Goal: Submit feedback/report problem

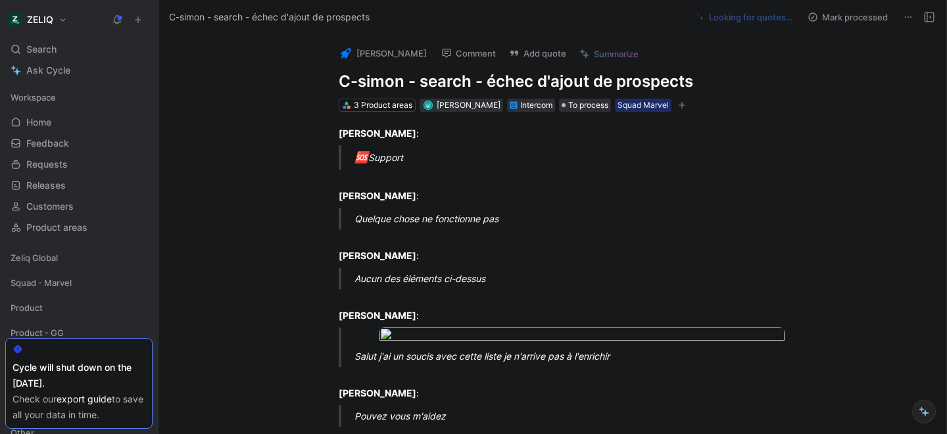
click at [454, 81] on h1 "C-simon - search - échec d'ajout de prospects" at bounding box center [566, 81] width 455 height 21
copy h1 "C-simon - search - échec d'ajout de prospects"
click at [526, 57] on button "Add quote" at bounding box center [537, 53] width 69 height 18
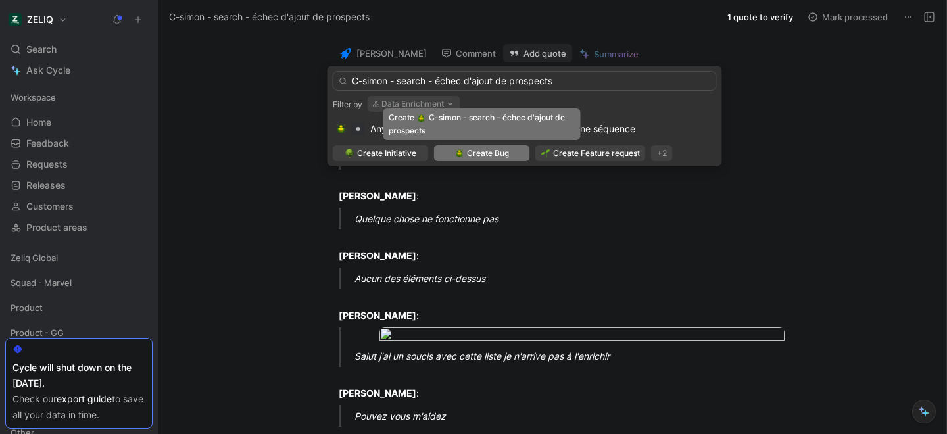
type input "C-simon - search - échec d'ajout de prospects"
click at [480, 155] on span "Create Bug" at bounding box center [488, 153] width 42 height 13
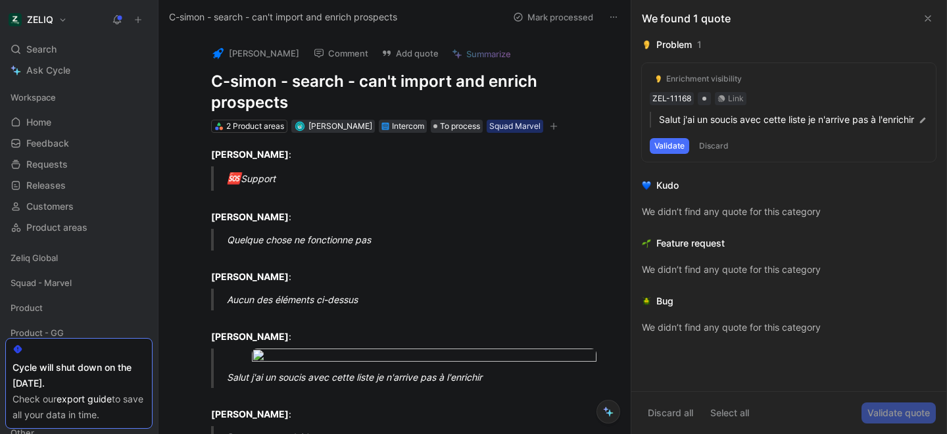
click at [293, 82] on h1 "C-simon - search - can't import and enrich prospects" at bounding box center [408, 92] width 395 height 42
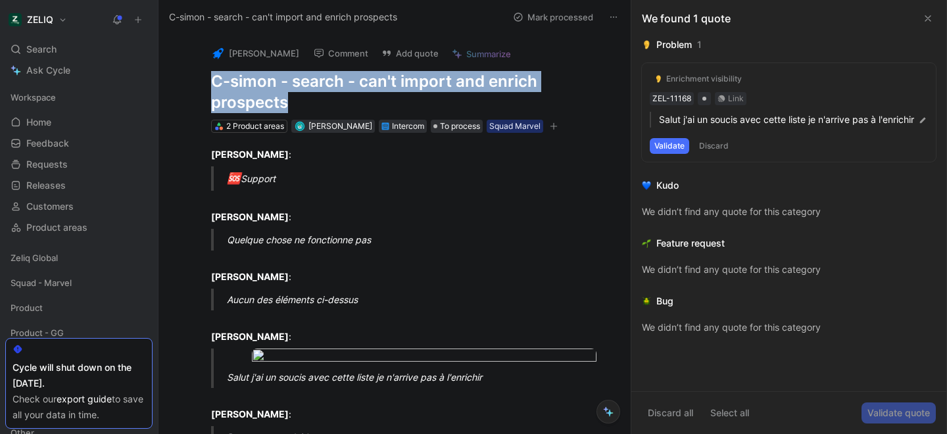
click at [293, 82] on h1 "C-simon - search - can't import and enrich prospects" at bounding box center [408, 92] width 395 height 42
copy h1 "C-simon - search - can't import and enrich prospects"
click at [70, 47] on div "Search ⌘ K" at bounding box center [78, 49] width 147 height 20
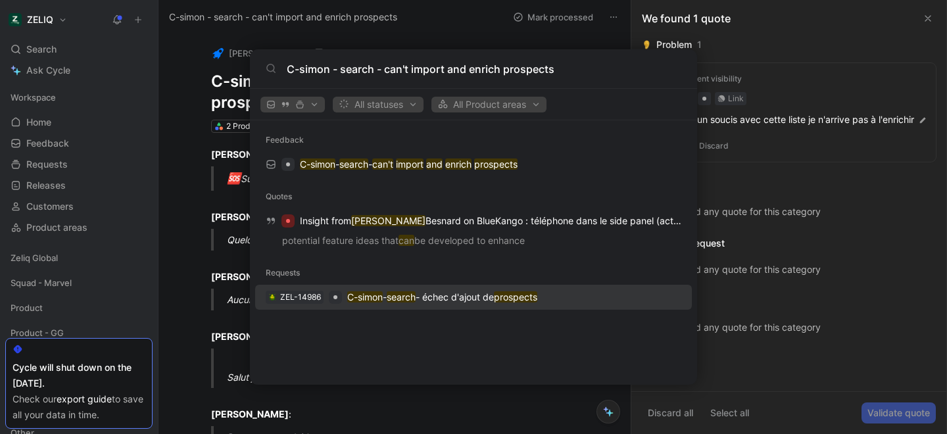
type input "C-simon - search - can't import and enrich prospects"
click at [381, 294] on mark "C-simon" at bounding box center [365, 296] width 36 height 11
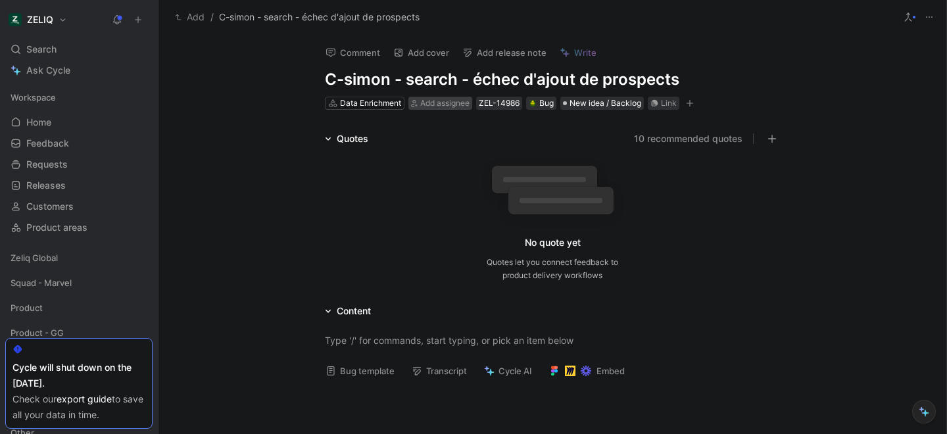
click at [430, 102] on span "Add assignee" at bounding box center [444, 103] width 49 height 10
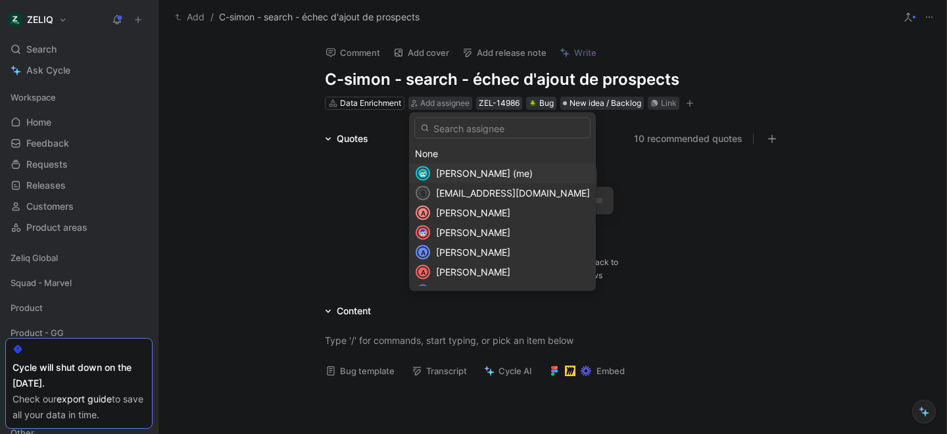
click at [472, 172] on span "Lucas Damoiseau (me)" at bounding box center [484, 173] width 97 height 11
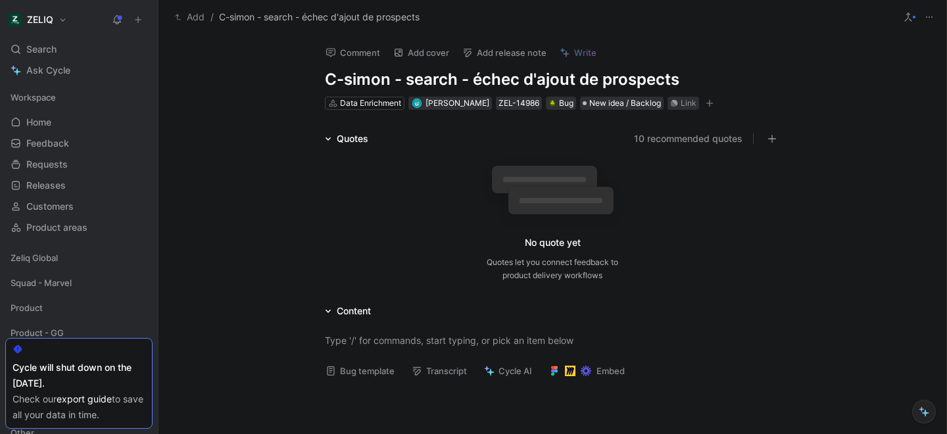
click at [343, 141] on div "Quotes" at bounding box center [353, 139] width 32 height 16
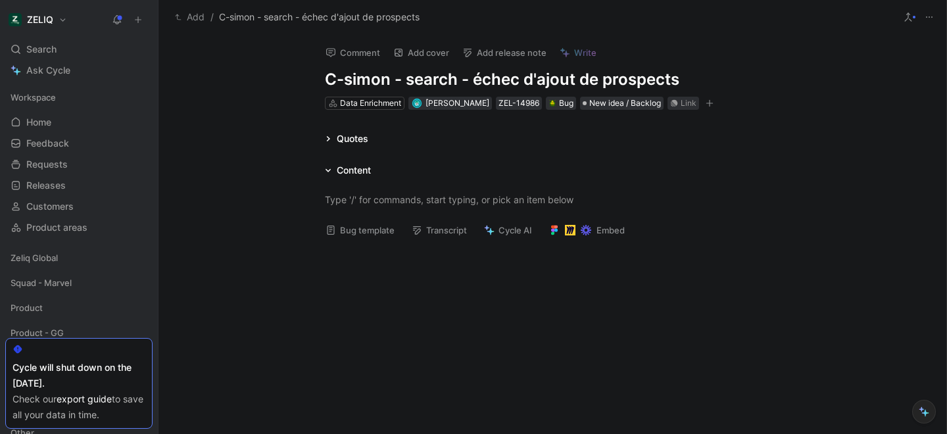
click at [343, 141] on div "Quotes" at bounding box center [353, 139] width 32 height 16
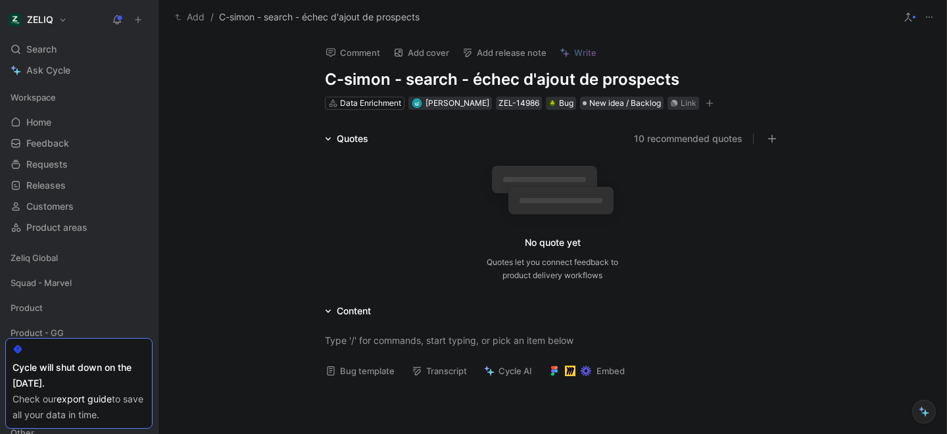
click at [339, 136] on div "Quotes" at bounding box center [353, 139] width 32 height 16
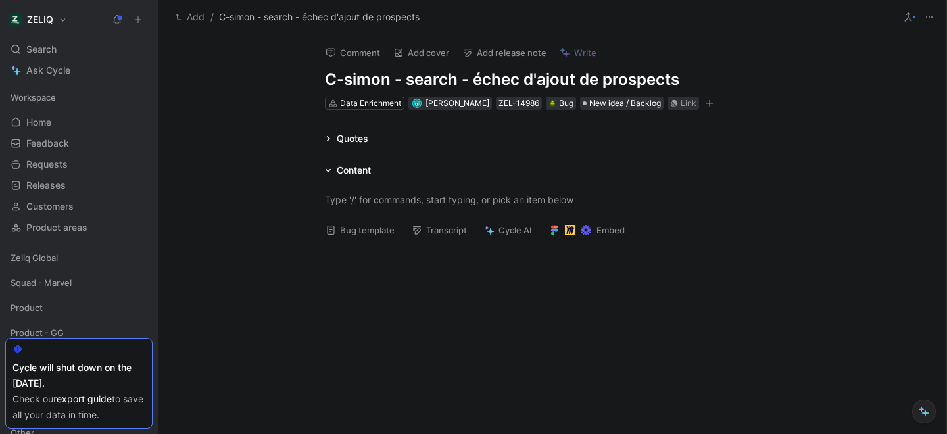
click at [354, 230] on button "Bug template" at bounding box center [360, 230] width 81 height 18
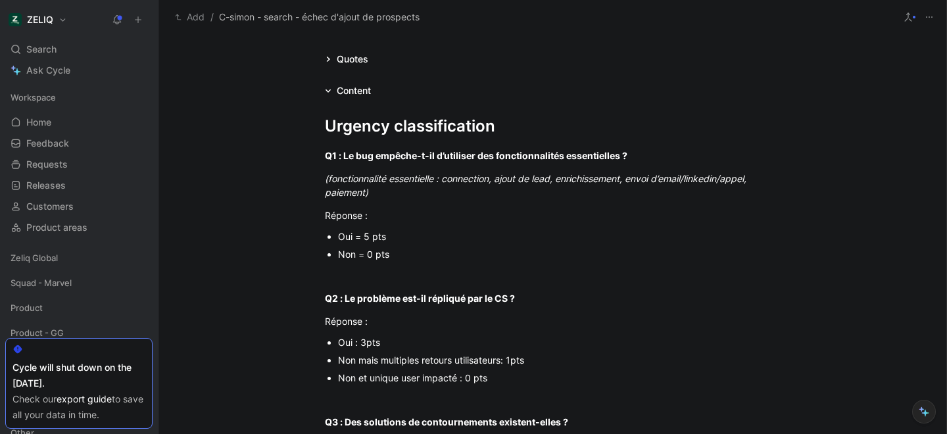
scroll to position [82, 0]
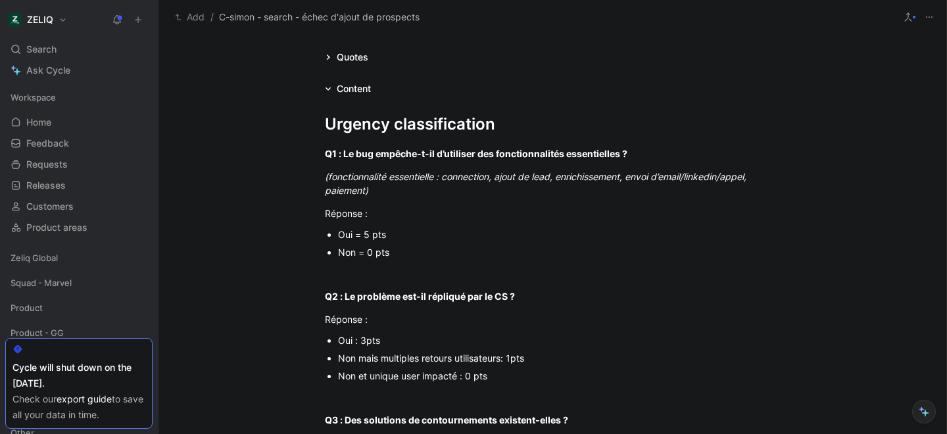
click at [358, 233] on div "Oui = 5 pts" at bounding box center [559, 235] width 442 height 14
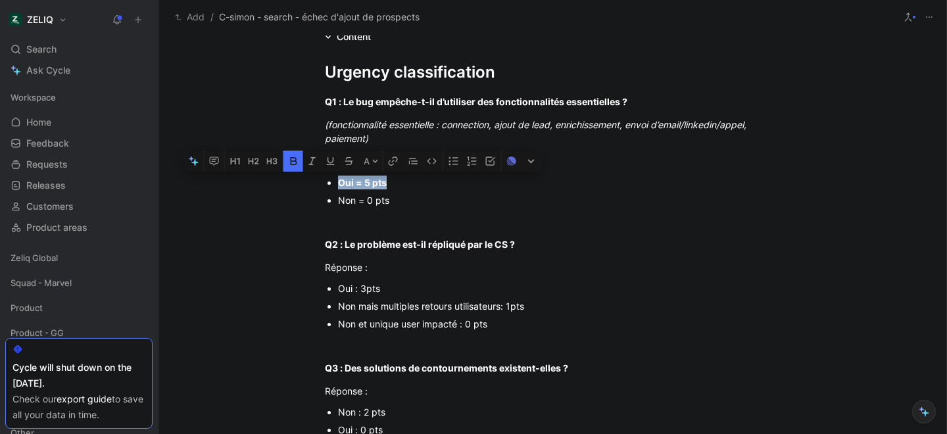
scroll to position [162, 0]
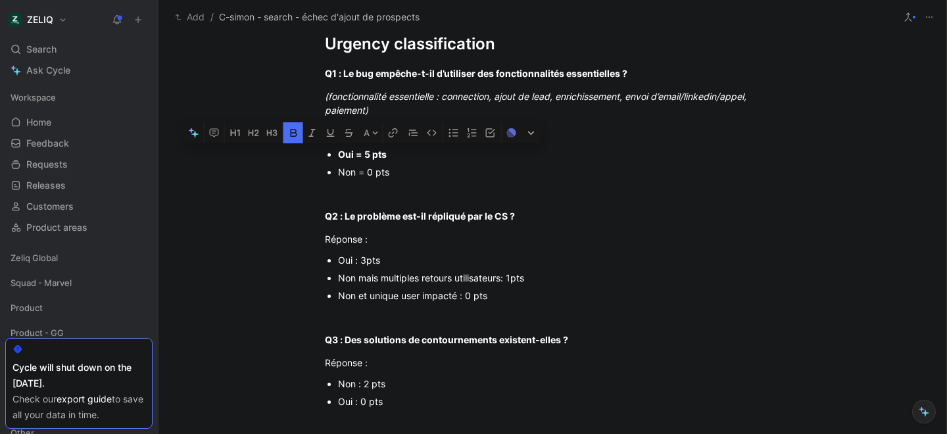
click at [378, 299] on div "Non et unique user impacté : 0 pts" at bounding box center [559, 296] width 442 height 14
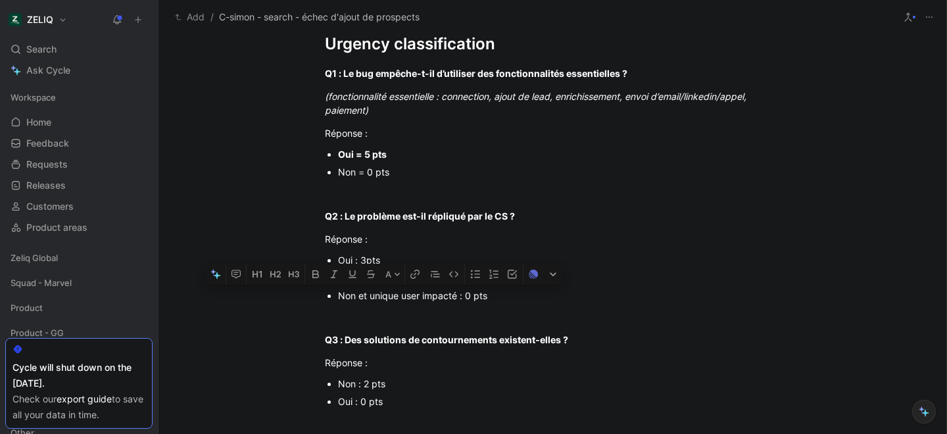
click at [378, 299] on div "Non et unique user impacté : 0 pts" at bounding box center [559, 296] width 442 height 14
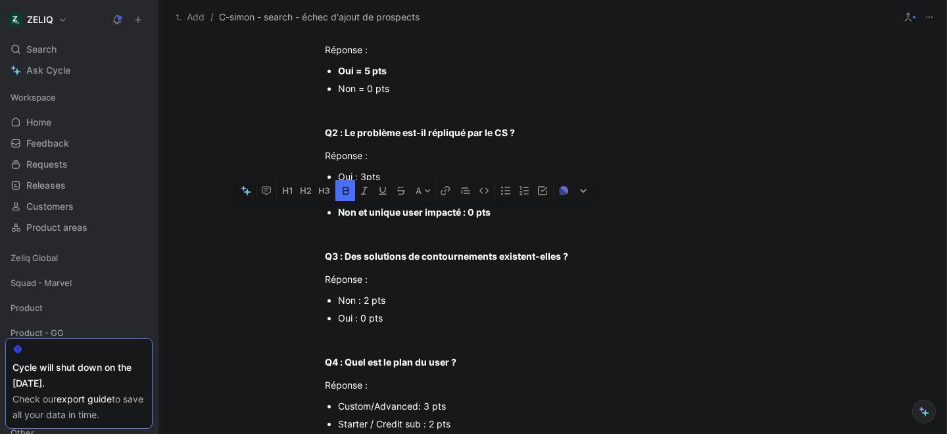
scroll to position [258, 0]
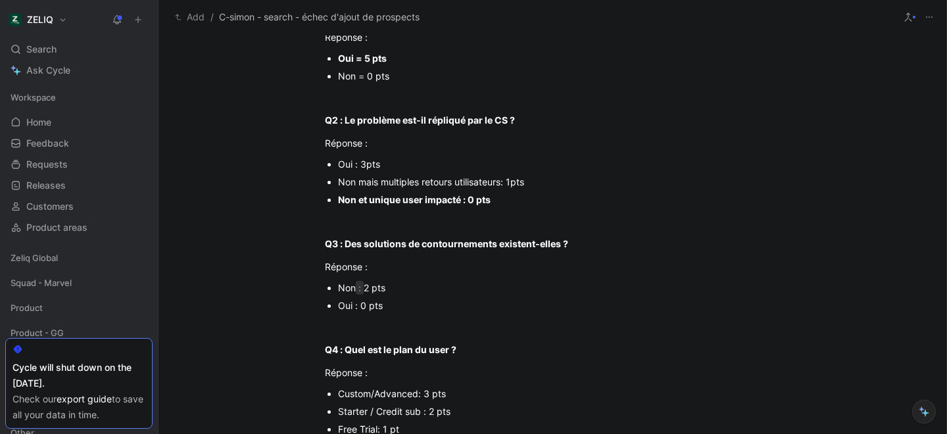
click at [361, 289] on div "Non : 2 pts" at bounding box center [559, 288] width 442 height 14
click at [361, 306] on div "Oui : 0 pts" at bounding box center [559, 306] width 442 height 14
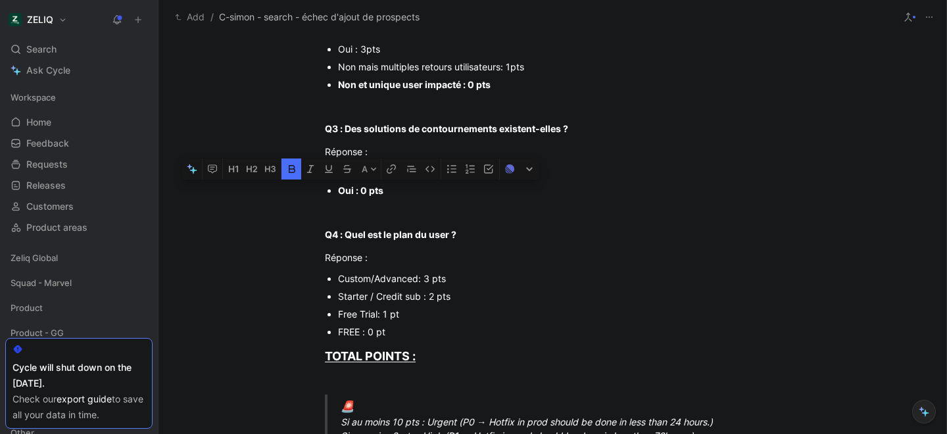
scroll to position [387, 0]
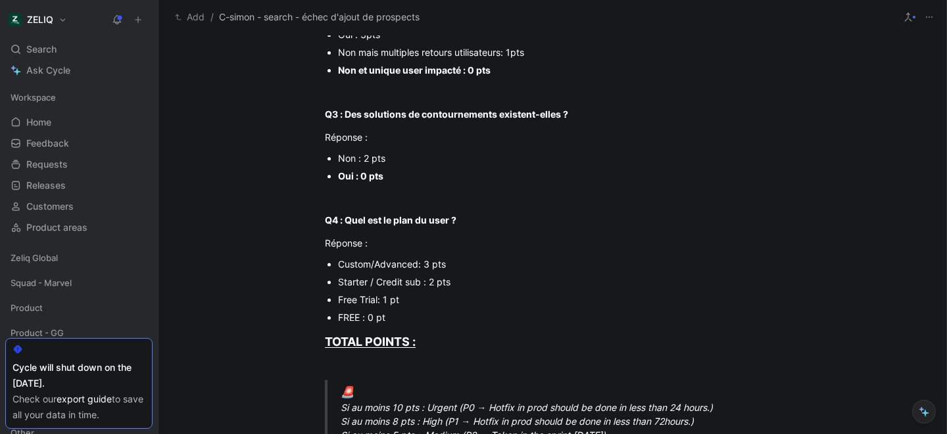
click at [402, 283] on div "Starter / Credit sub : 2 pts" at bounding box center [559, 282] width 442 height 14
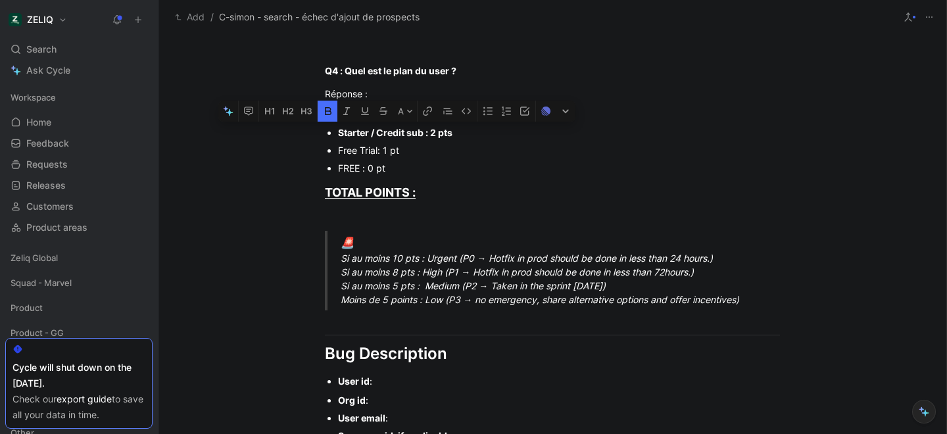
scroll to position [542, 0]
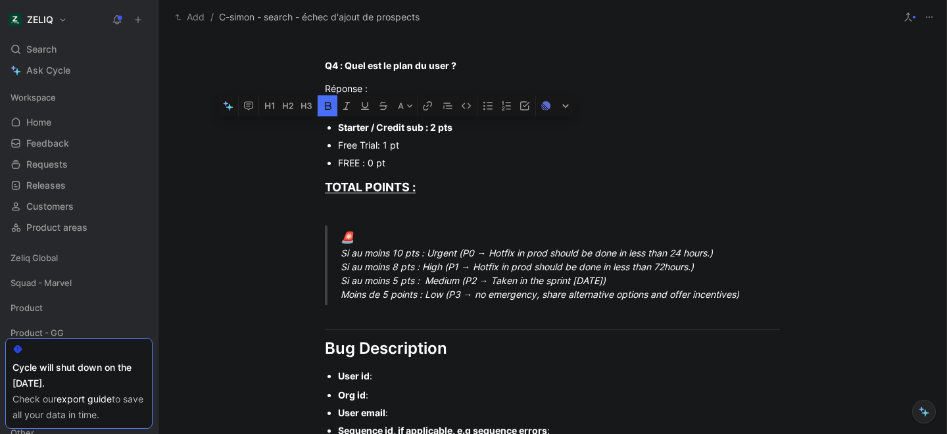
click at [391, 280] on div "🚨 Si au moins 10 pts : Urgent (P0 → Hotfix in prod should be done in less than …" at bounding box center [568, 266] width 455 height 72
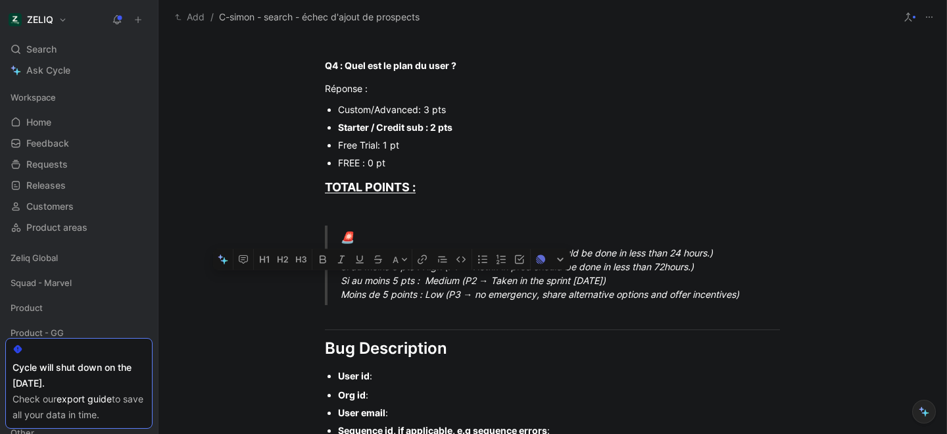
click at [391, 280] on div "🚨 Si au moins 10 pts : Urgent (P0 → Hotfix in prod should be done in less than …" at bounding box center [568, 266] width 455 height 72
drag, startPoint x: 340, startPoint y: 282, endPoint x: 651, endPoint y: 284, distance: 311.1
click at [651, 284] on blockquote "🚨 Si au moins 10 pts : Urgent (P0 → Hotfix in prod should be done in less than …" at bounding box center [552, 266] width 505 height 80
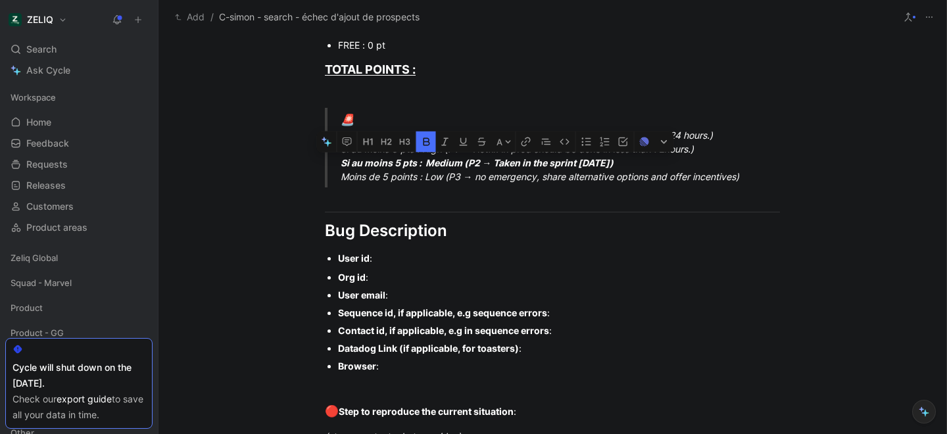
scroll to position [659, 0]
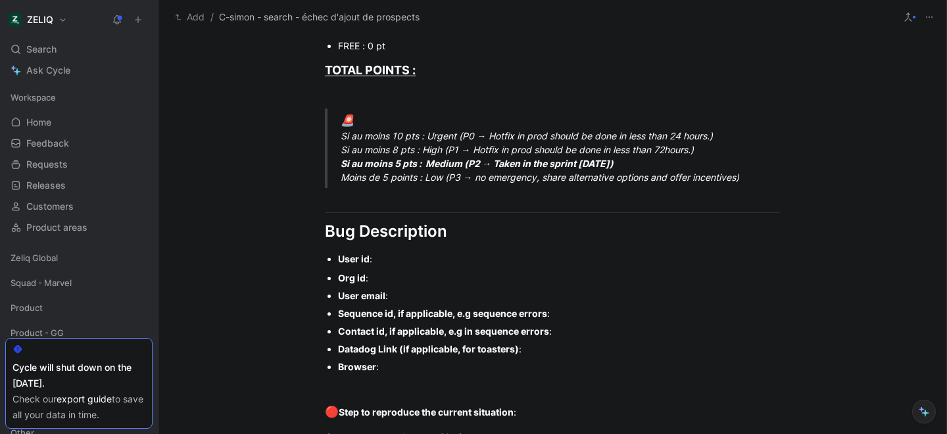
click at [381, 256] on div "User id :" at bounding box center [559, 259] width 442 height 14
click at [398, 277] on div "Org id :" at bounding box center [559, 278] width 442 height 14
click at [383, 254] on div "User id :" at bounding box center [559, 259] width 442 height 14
click at [387, 273] on div "Org id :" at bounding box center [559, 278] width 442 height 14
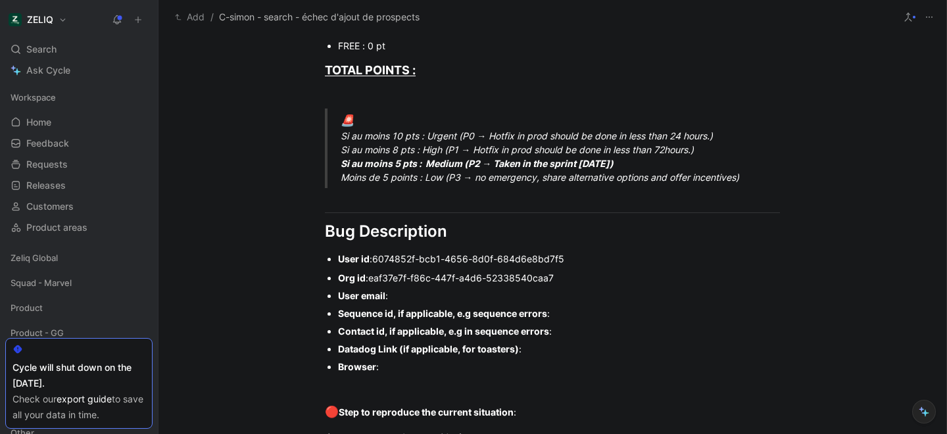
click at [403, 296] on div "User email :" at bounding box center [559, 296] width 442 height 14
drag, startPoint x: 338, startPoint y: 312, endPoint x: 560, endPoint y: 347, distance: 224.4
click at [560, 347] on ul "Org id : eaf37e7f-f86c-447f-a4d6-52338540caa7 User email : eaf37e7f-f86c-447f-a…" at bounding box center [552, 322] width 505 height 107
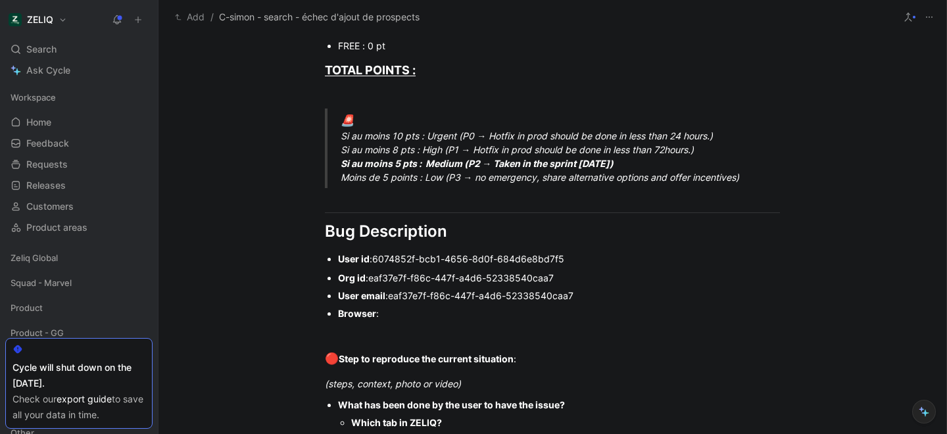
click at [402, 314] on div "Browser :" at bounding box center [559, 314] width 442 height 14
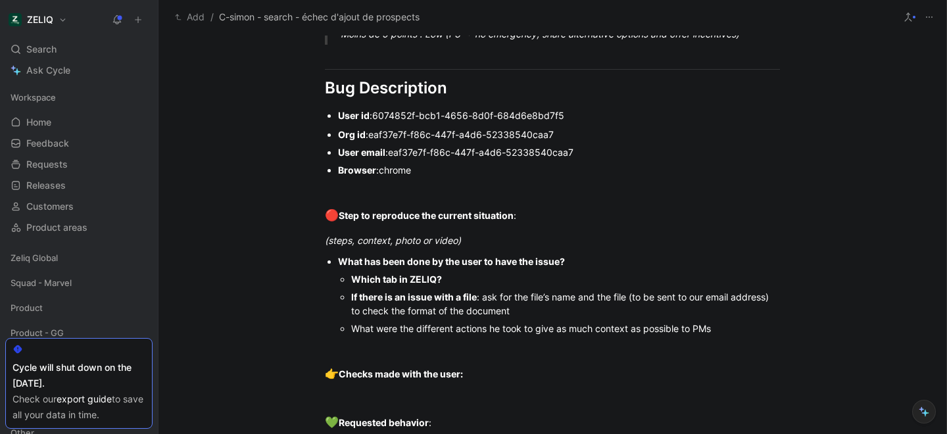
scroll to position [803, 0]
click at [498, 243] on div "(steps, context, photo or video)" at bounding box center [552, 240] width 455 height 14
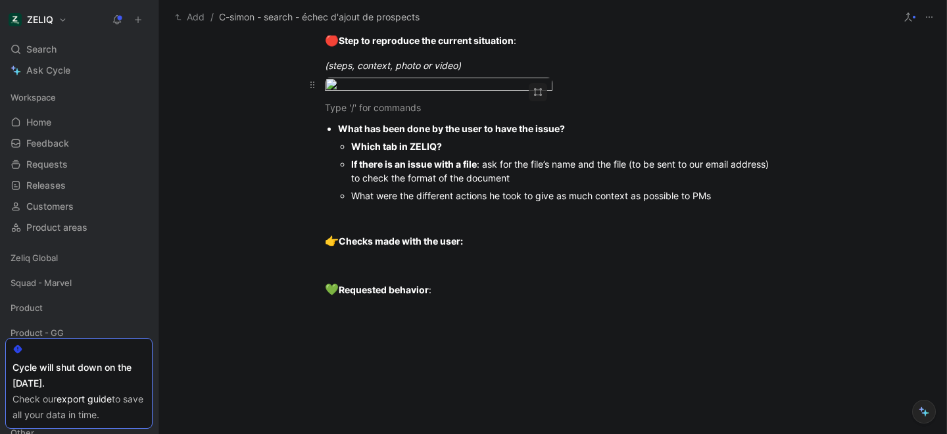
scroll to position [984, 0]
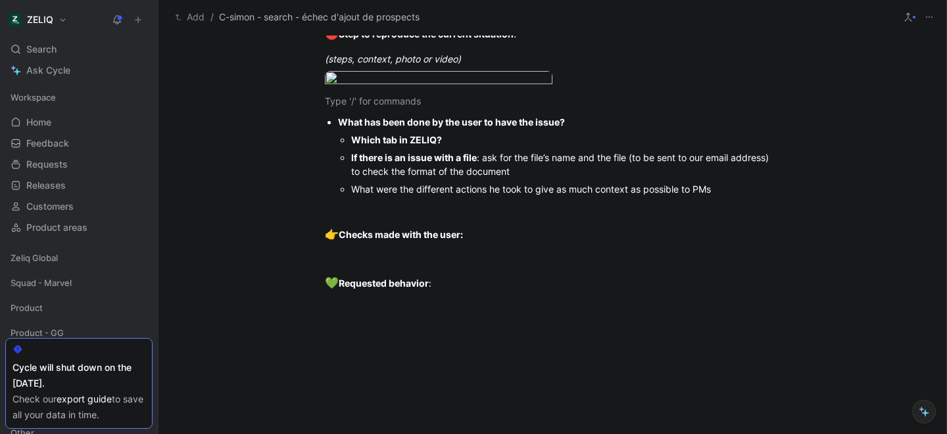
click at [460, 147] on div "Which tab in ZELIQ?" at bounding box center [565, 140] width 429 height 14
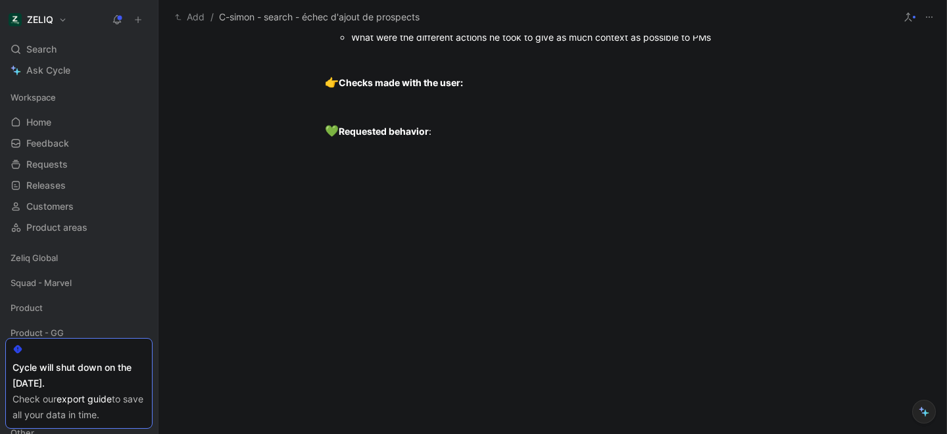
scroll to position [0, 0]
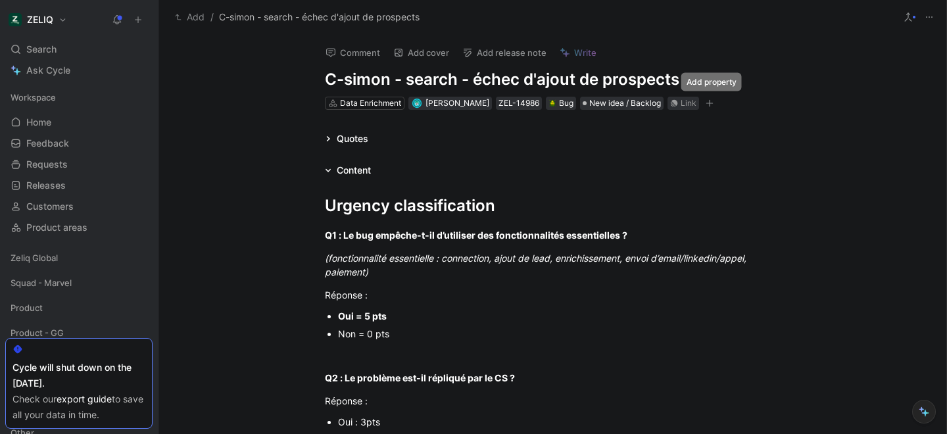
click at [709, 103] on icon "button" at bounding box center [710, 103] width 8 height 8
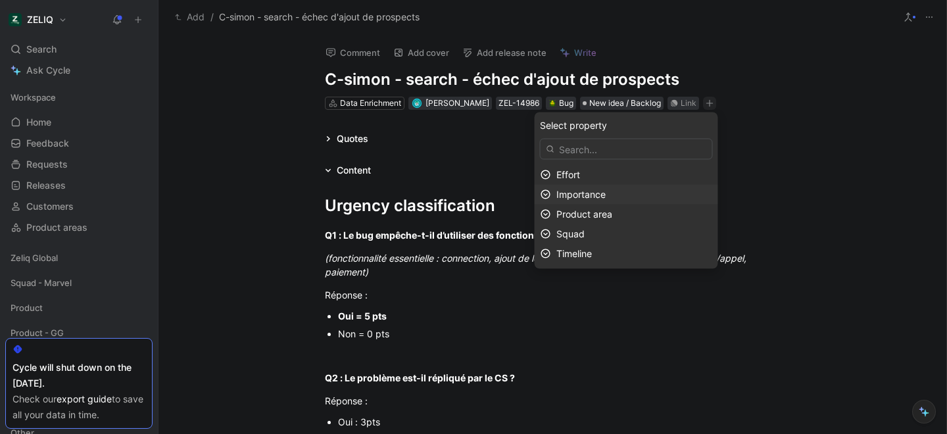
click at [599, 199] on div "Importance" at bounding box center [634, 195] width 156 height 16
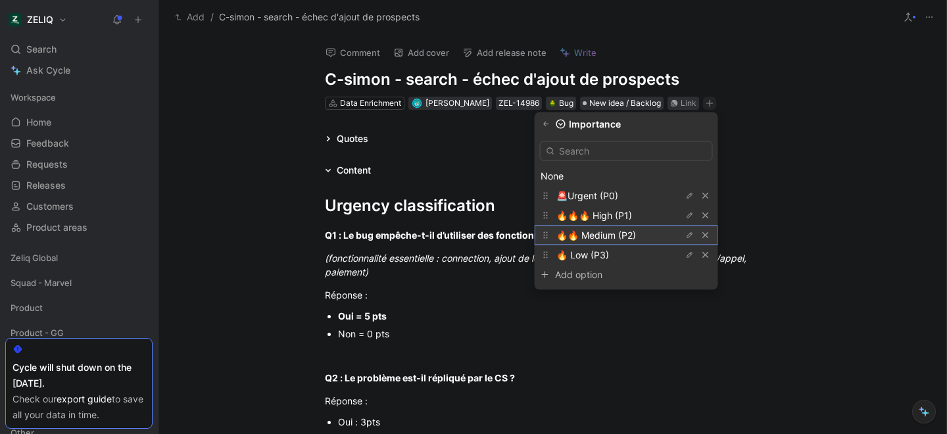
click at [603, 240] on span "🔥🔥 Medium (P2)" at bounding box center [596, 235] width 80 height 11
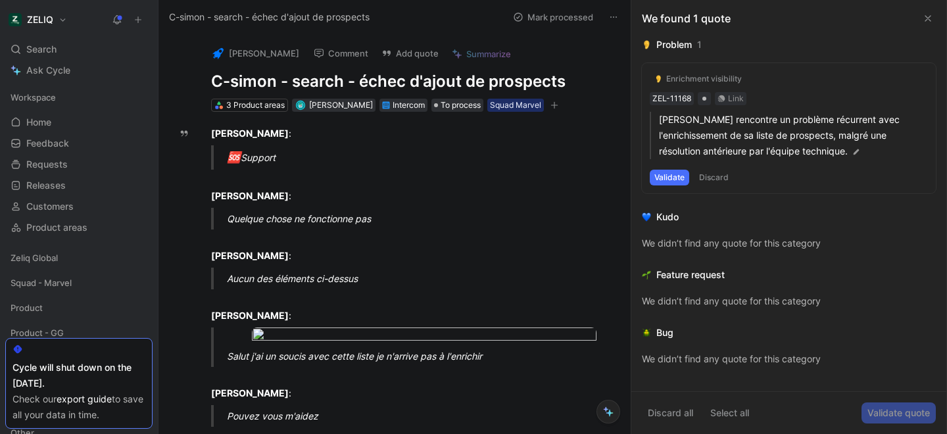
click at [612, 22] on button at bounding box center [613, 17] width 18 height 18
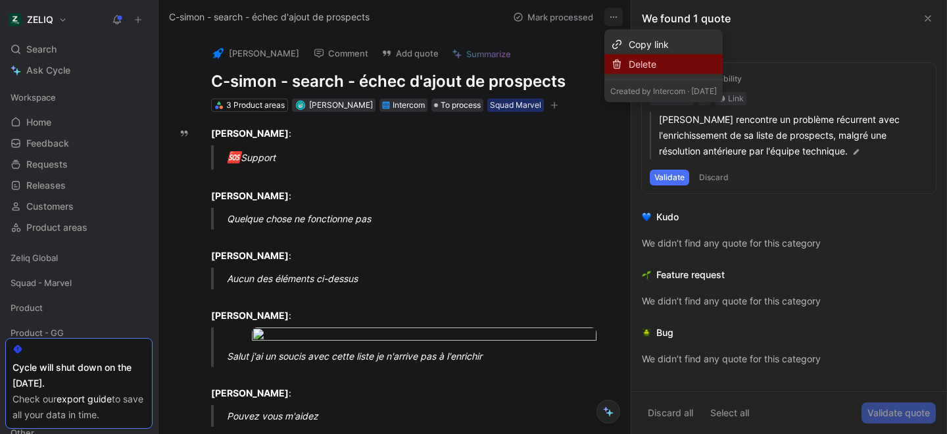
click at [627, 64] on div "Delete" at bounding box center [663, 65] width 118 height 20
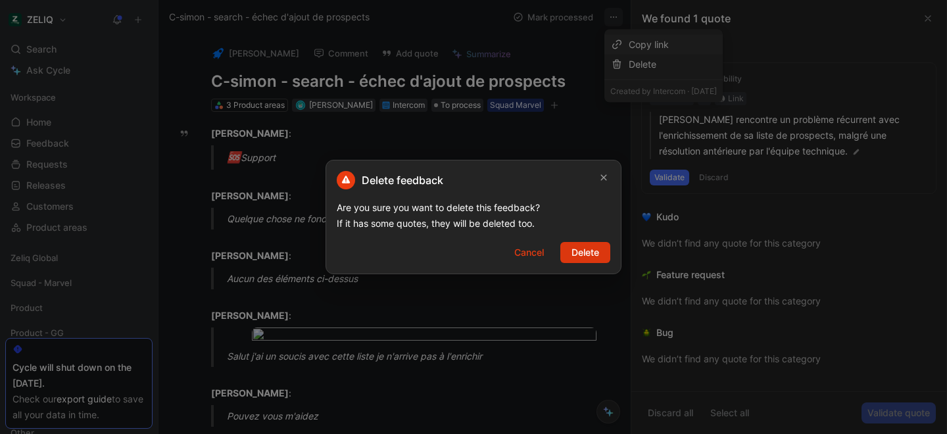
click at [585, 250] on span "Delete" at bounding box center [586, 253] width 28 height 16
